Goal: Information Seeking & Learning: Learn about a topic

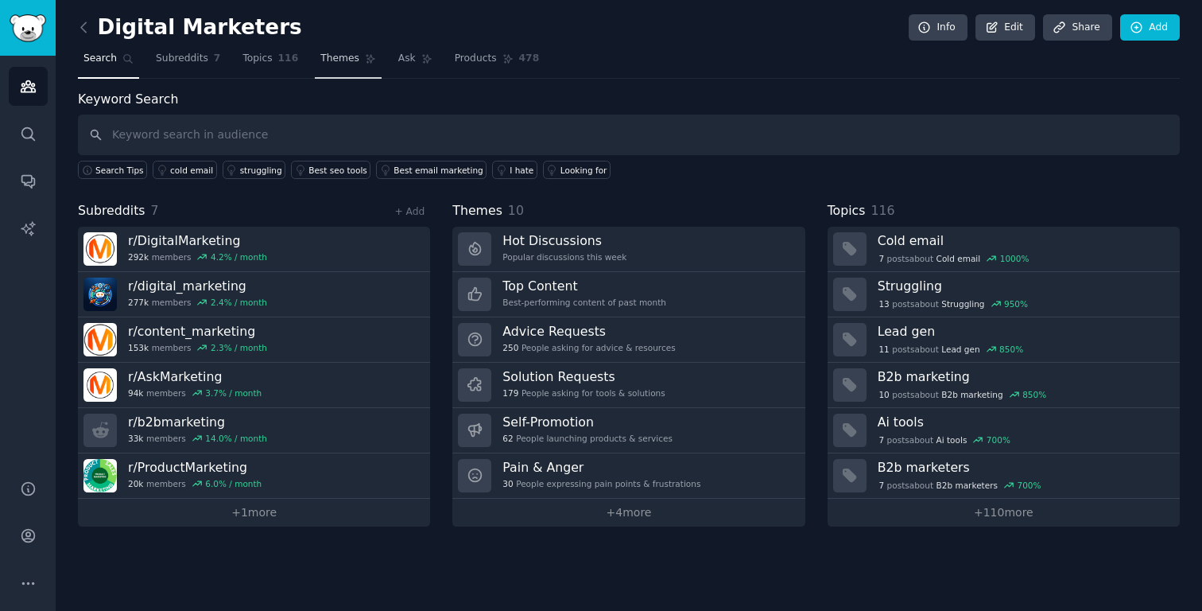
click at [339, 62] on span "Themes" at bounding box center [339, 59] width 39 height 14
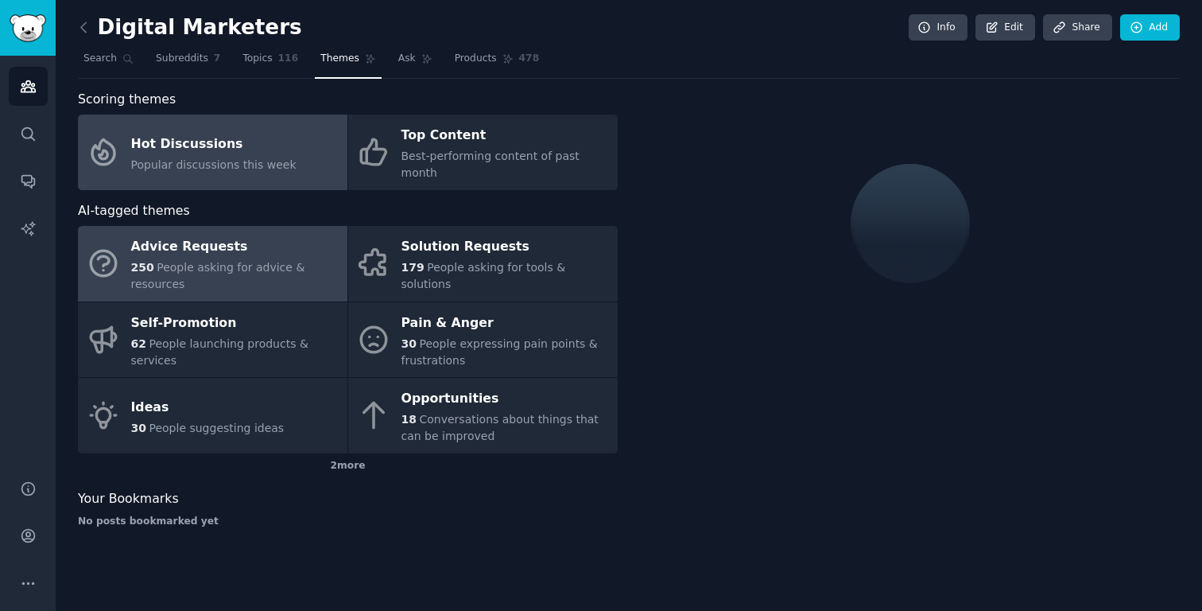
click at [210, 235] on div "Advice Requests" at bounding box center [235, 247] width 208 height 25
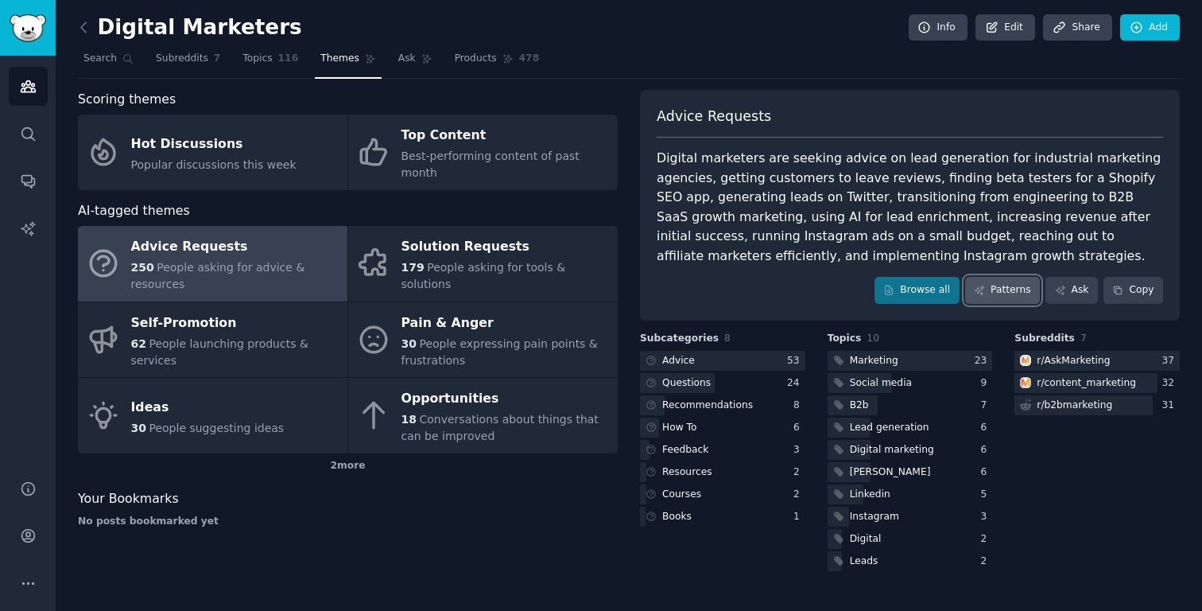
click at [1005, 291] on link "Patterns" at bounding box center [1002, 290] width 75 height 27
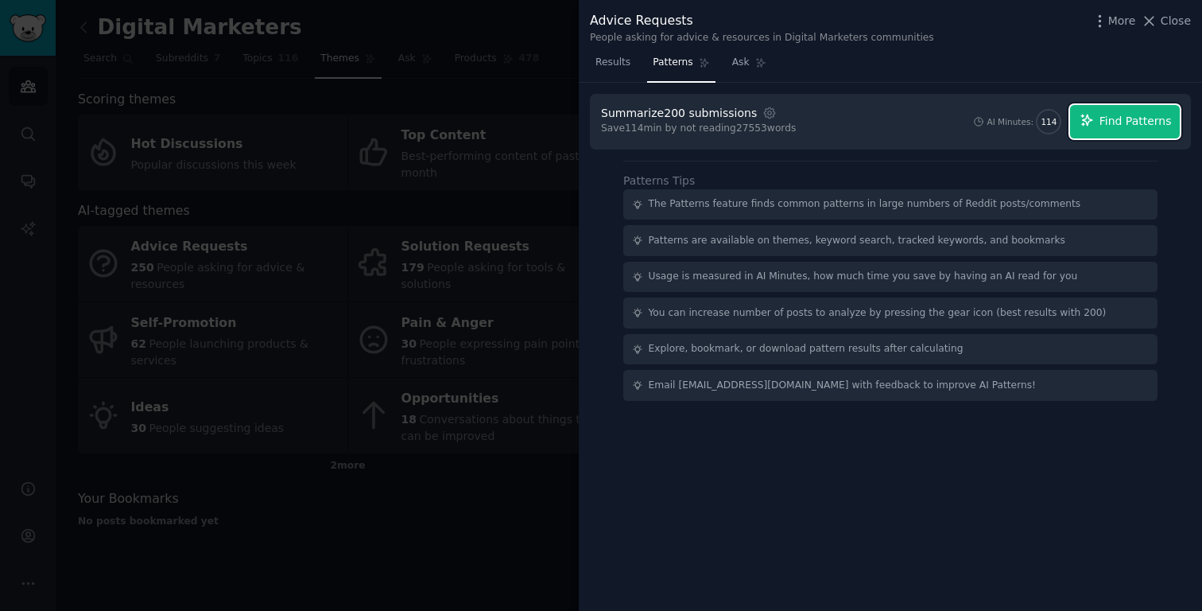
click at [1123, 114] on span "Find Patterns" at bounding box center [1135, 121] width 72 height 17
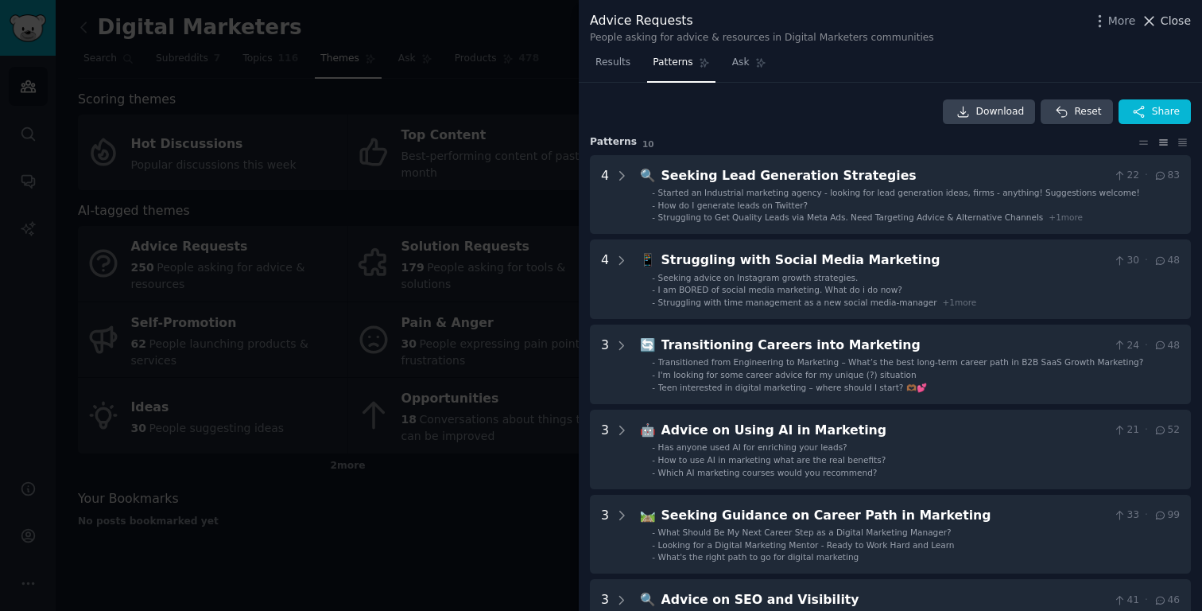
click at [1180, 19] on span "Close" at bounding box center [1176, 21] width 30 height 17
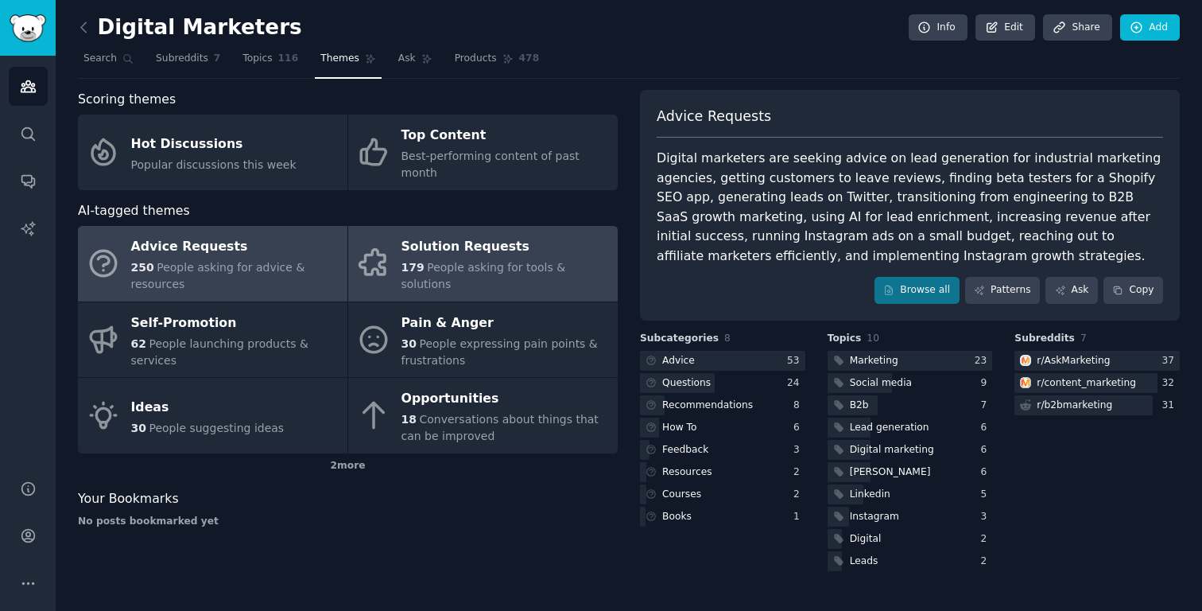
click at [498, 246] on div "Solution Requests" at bounding box center [505, 247] width 208 height 25
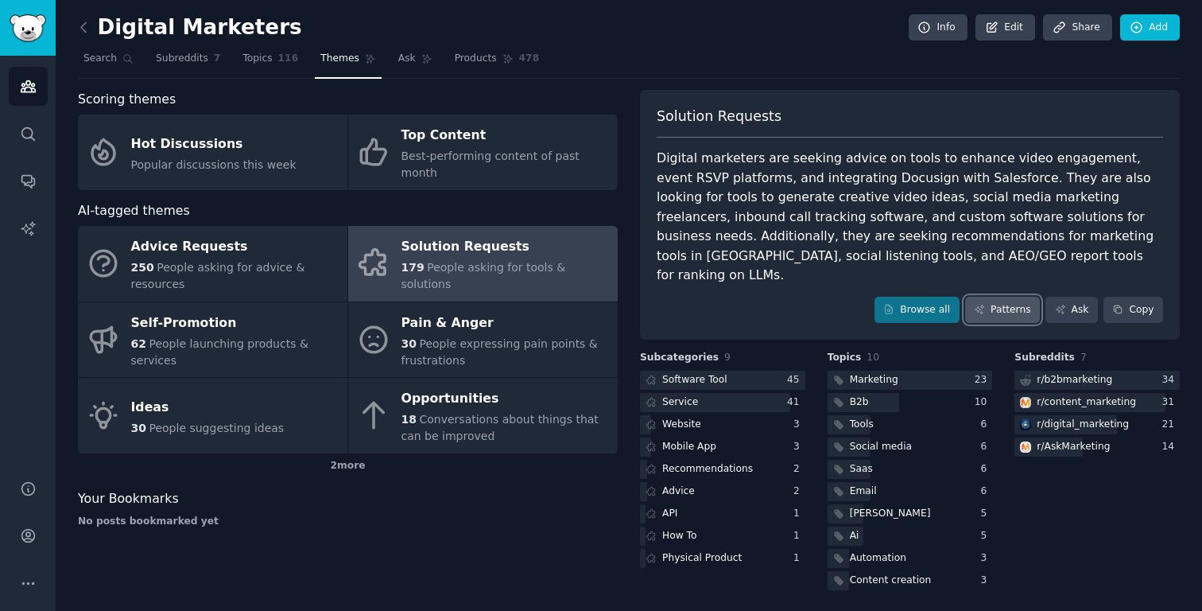
click at [994, 297] on link "Patterns" at bounding box center [1002, 310] width 75 height 27
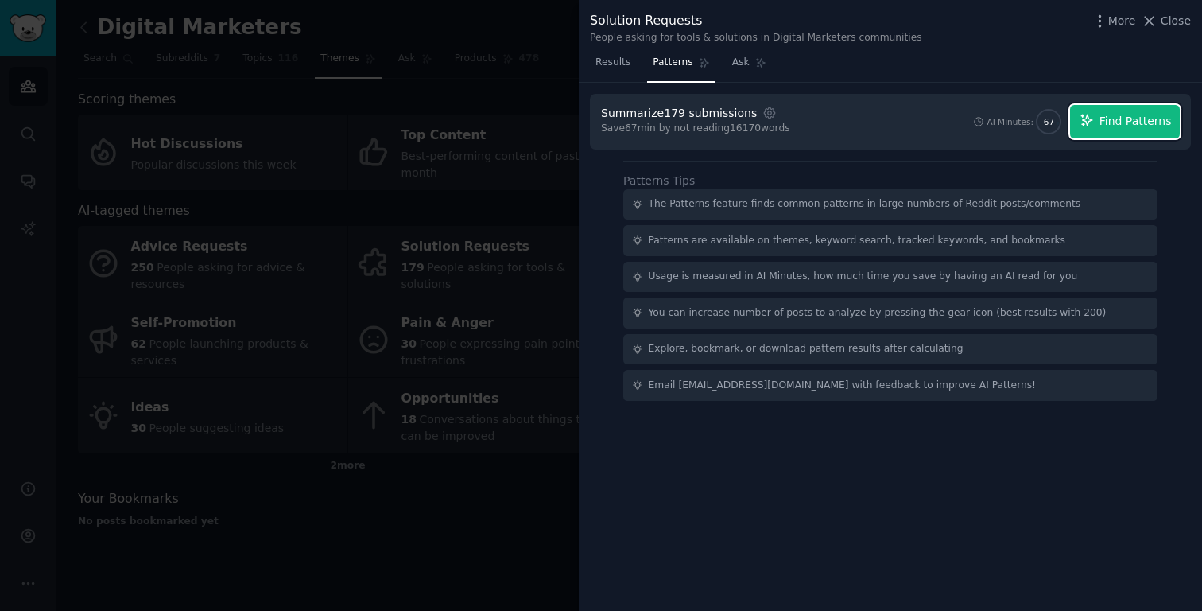
click at [1123, 118] on span "Find Patterns" at bounding box center [1135, 121] width 72 height 17
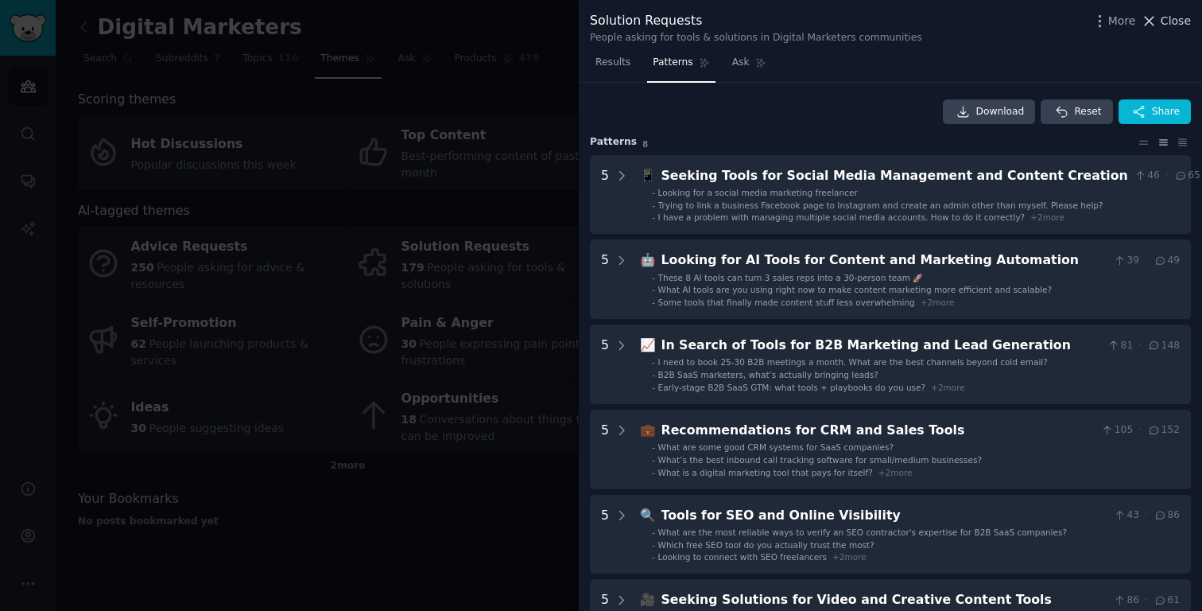
click at [1170, 19] on span "Close" at bounding box center [1176, 21] width 30 height 17
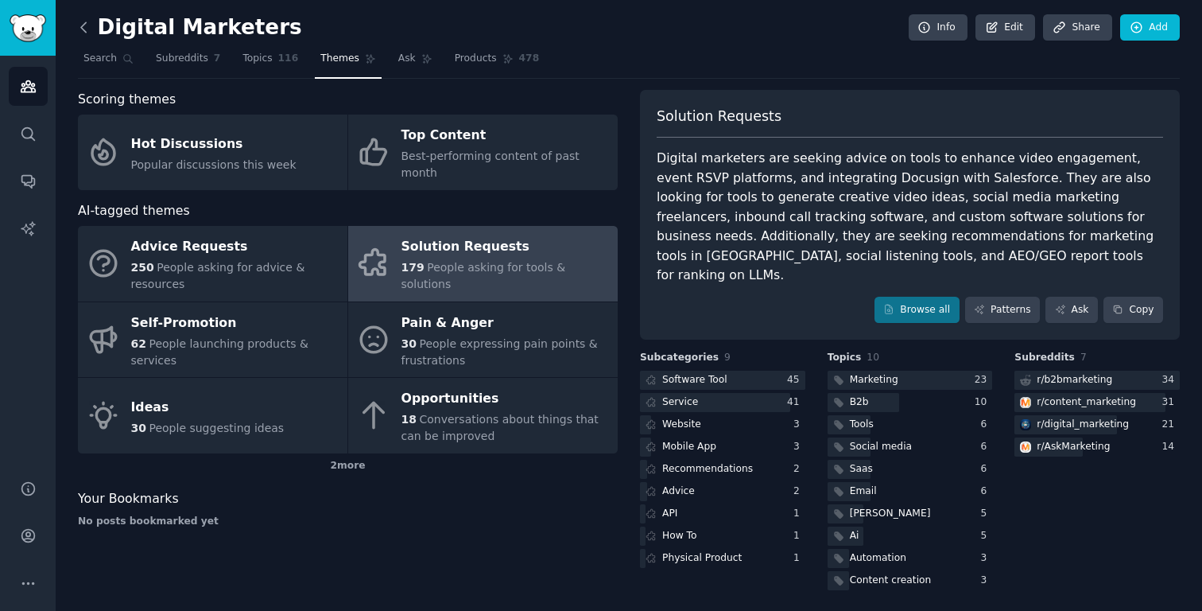
click at [82, 25] on icon at bounding box center [83, 27] width 5 height 10
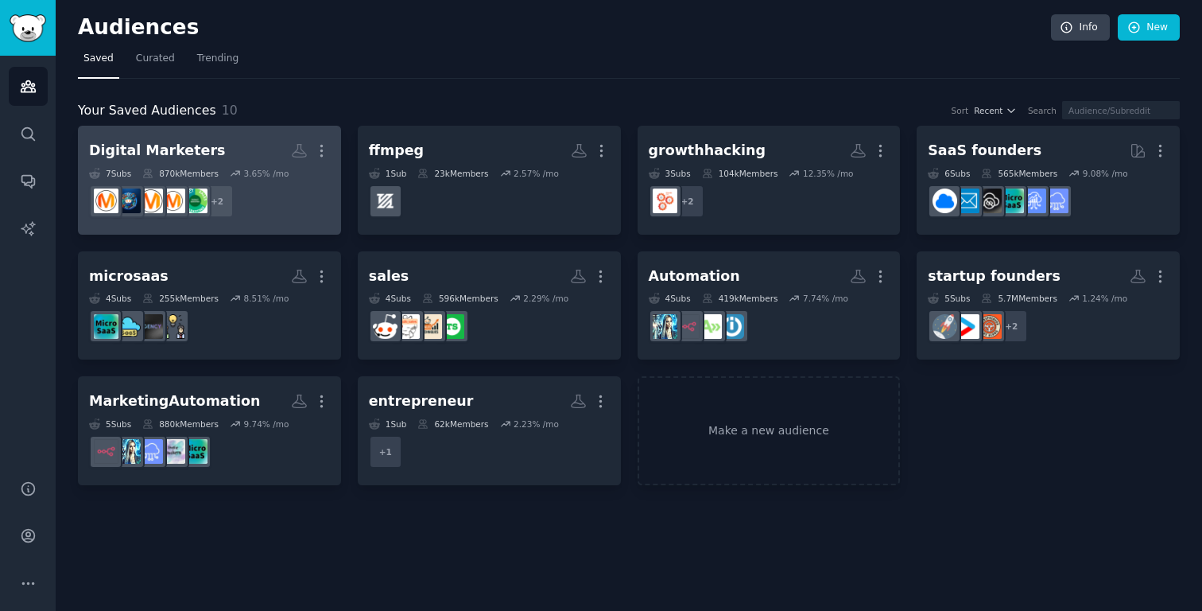
click at [155, 151] on div "Digital Marketers" at bounding box center [157, 151] width 137 height 20
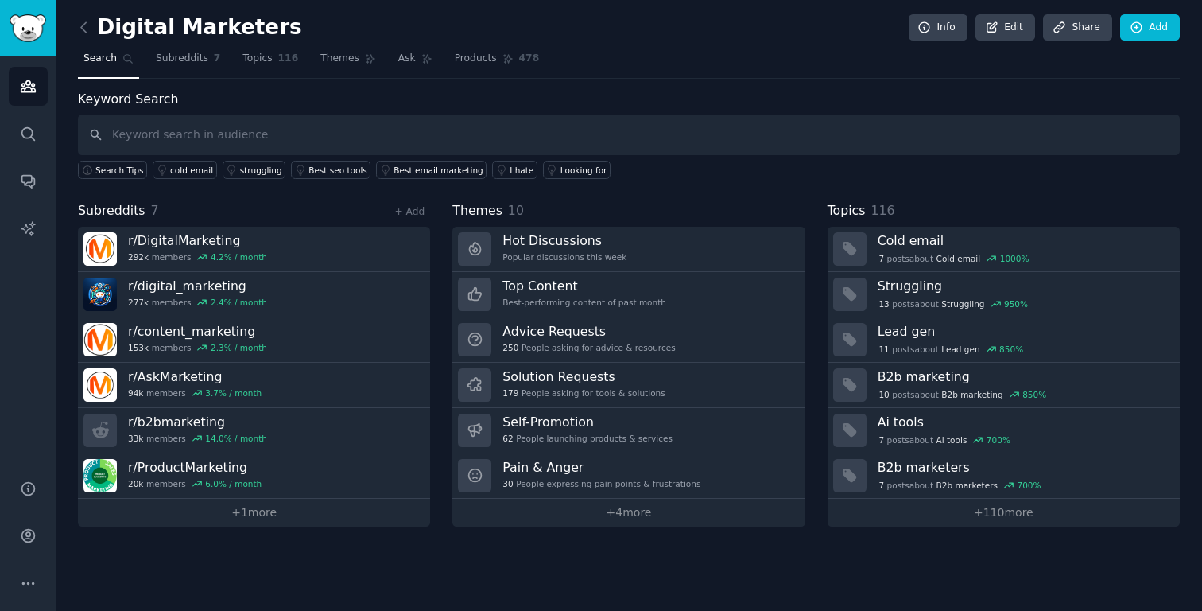
drag, startPoint x: 246, startPoint y: 239, endPoint x: 866, endPoint y: 6, distance: 662.4
